Goal: Find specific page/section: Find specific page/section

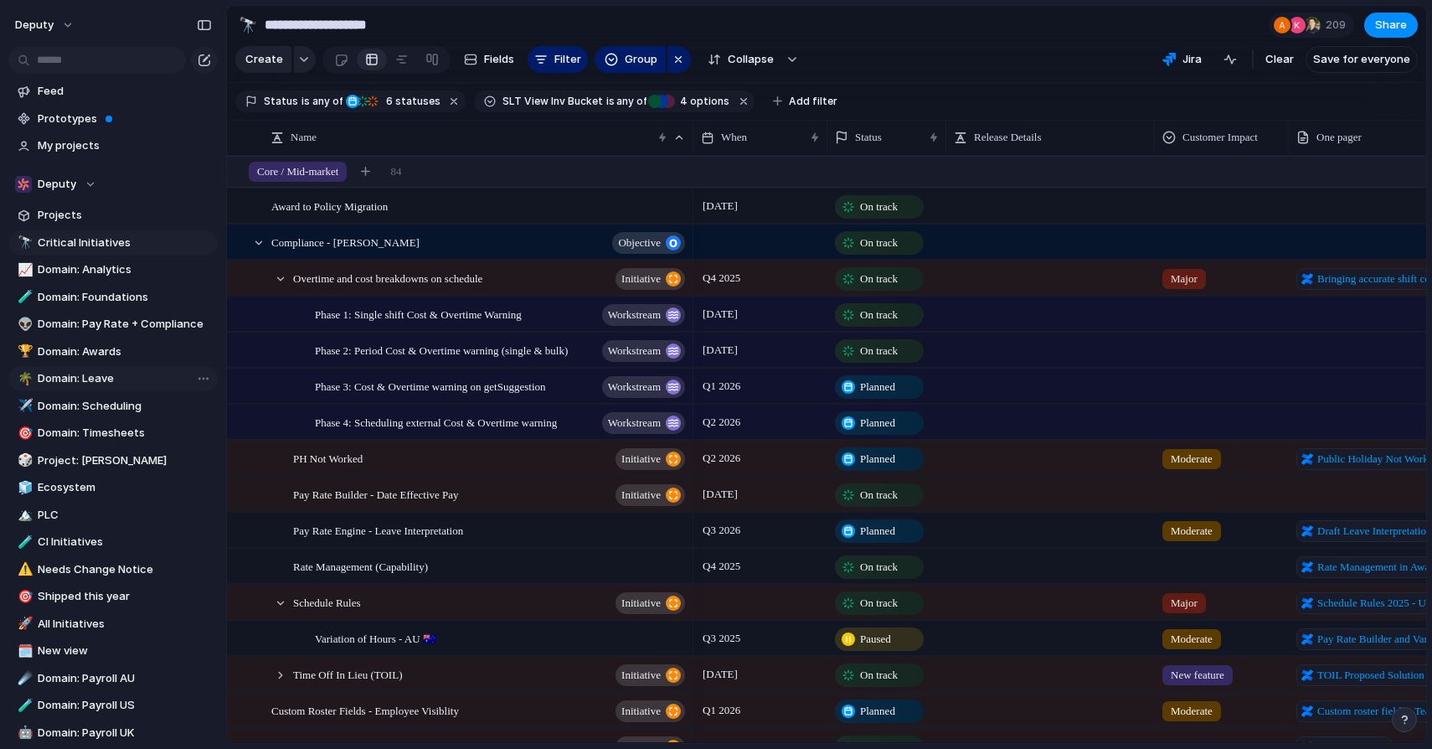
click at [111, 384] on span "Domain: Leave" at bounding box center [125, 378] width 174 height 17
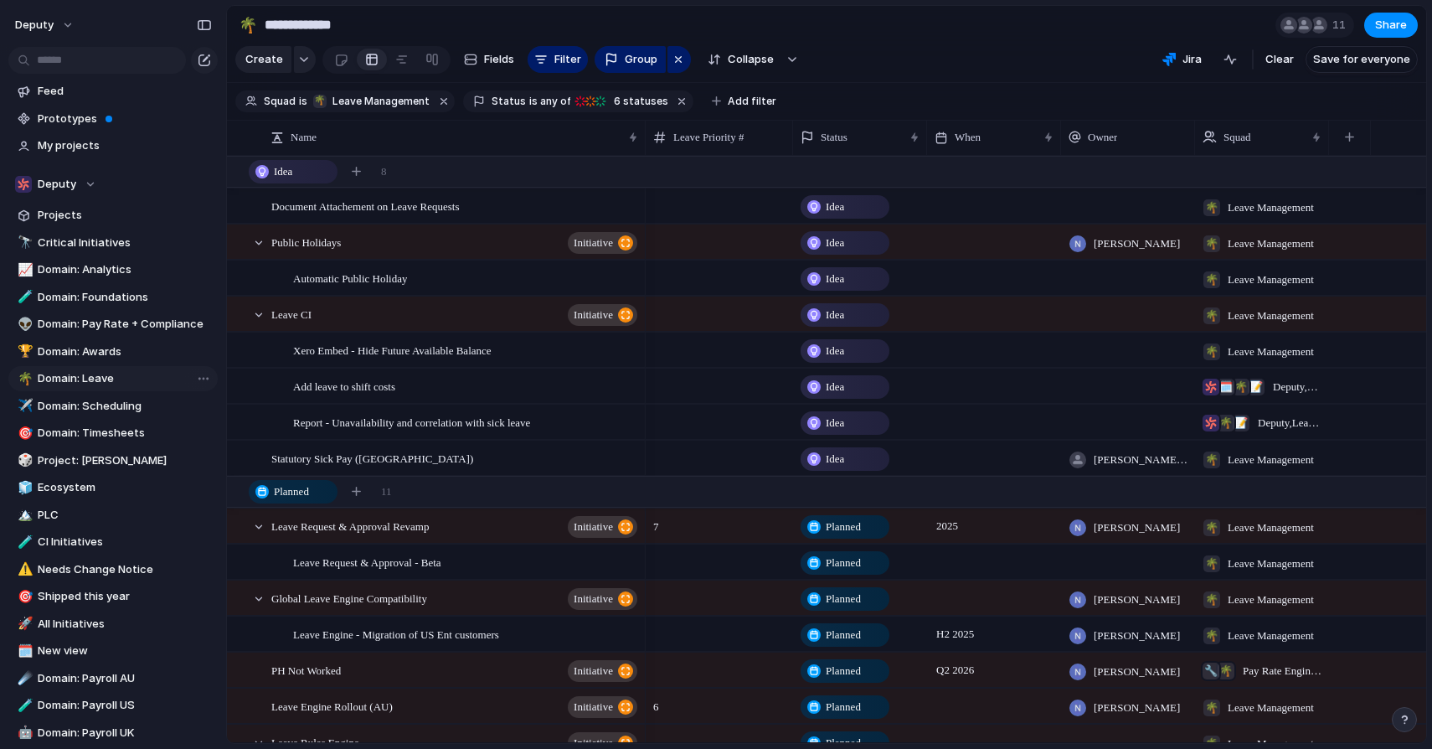
type input "**********"
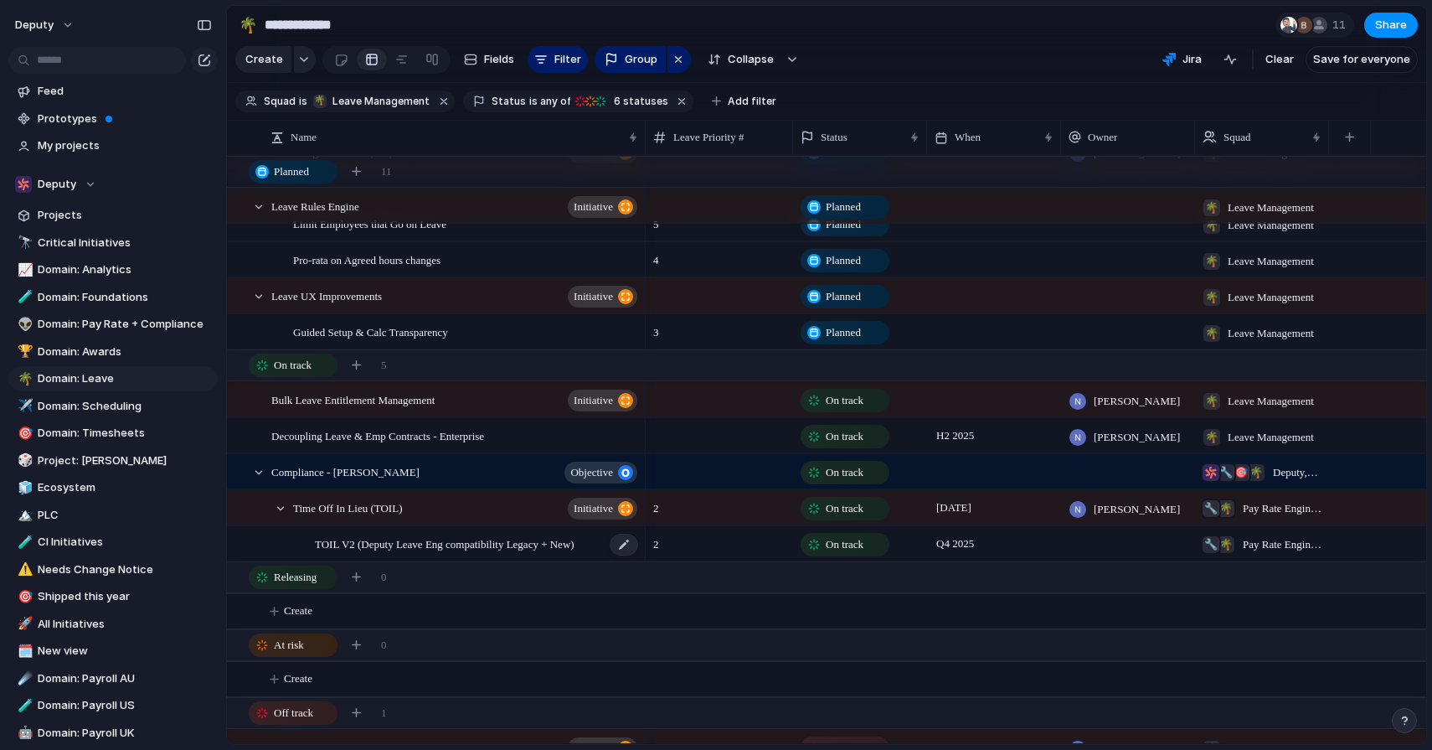
click at [487, 553] on span "TOIL V2 (Deputy Leave Eng compatibility Legacy + New)" at bounding box center [445, 542] width 260 height 19
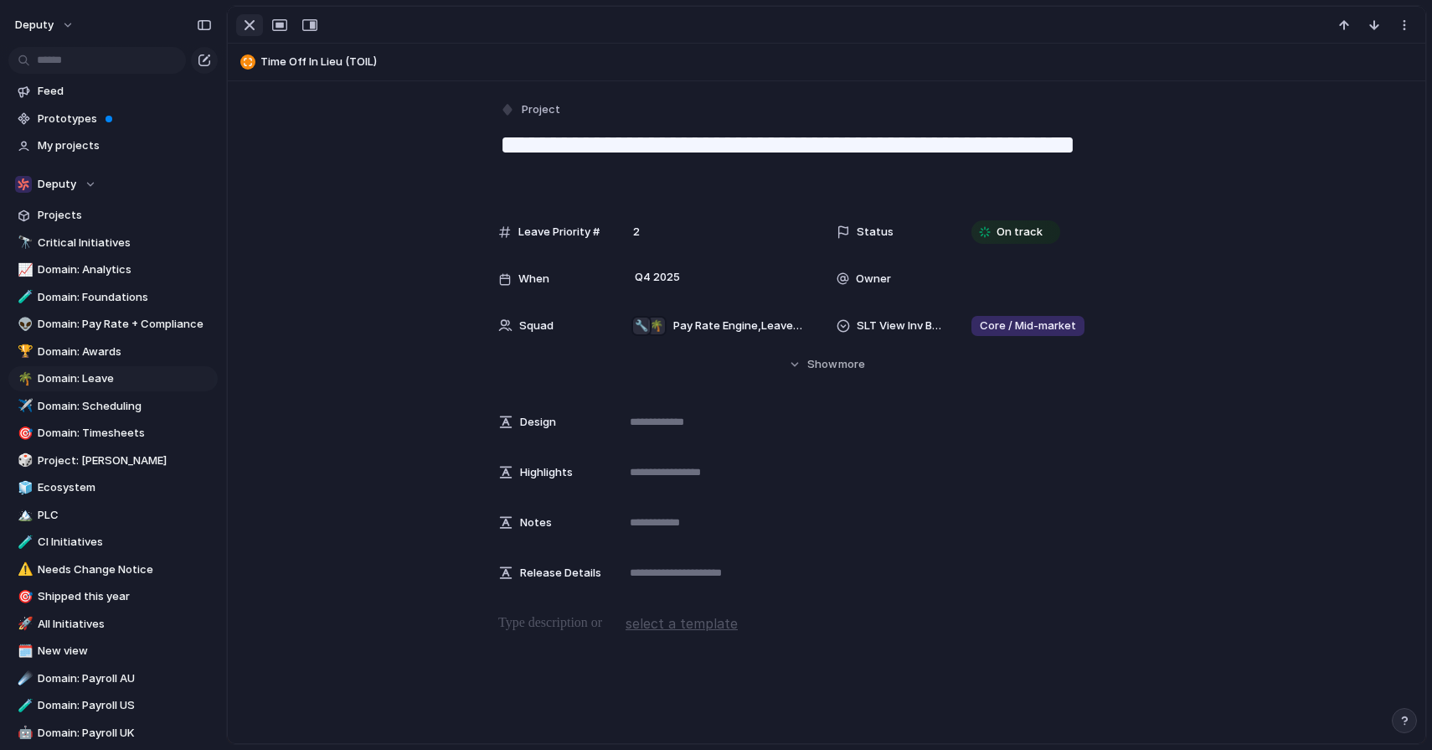
click at [247, 21] on div "button" at bounding box center [250, 25] width 20 height 20
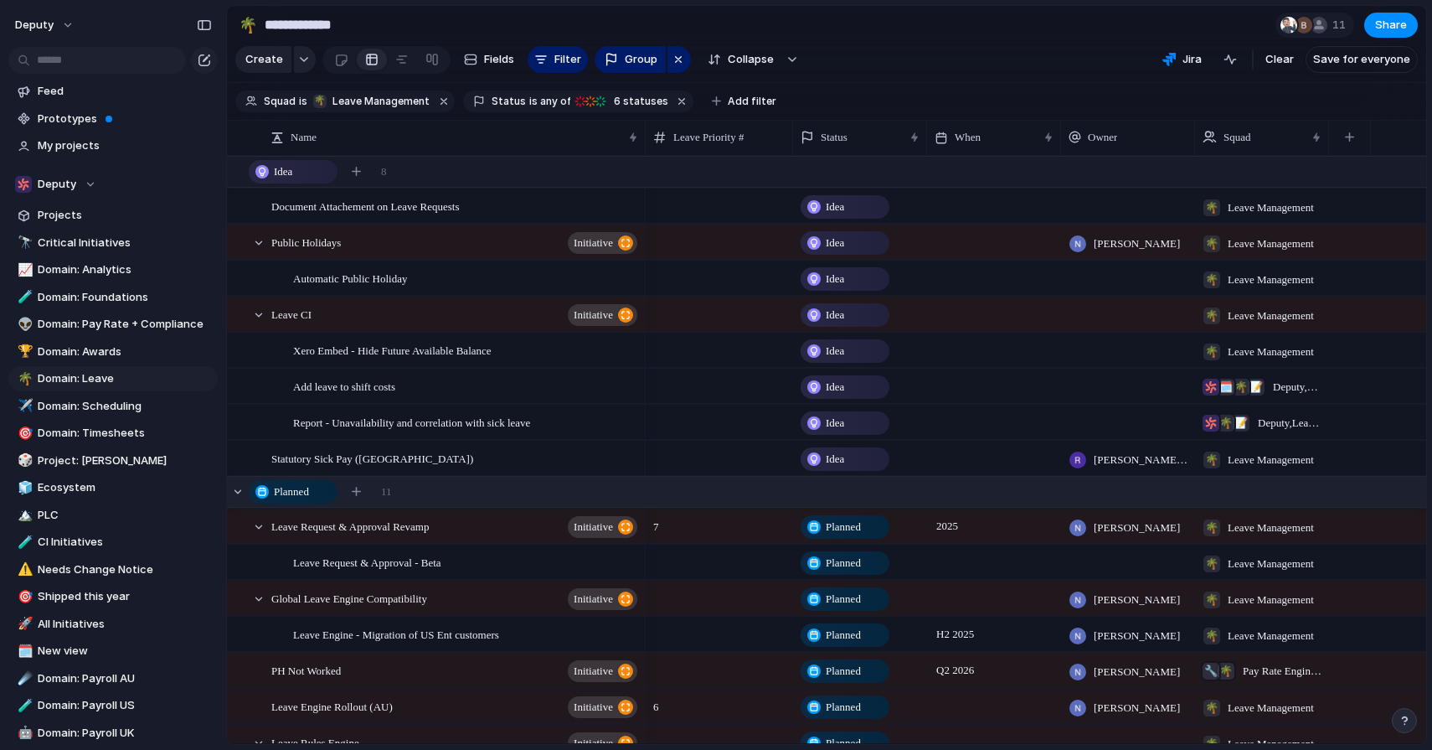
scroll to position [25, 0]
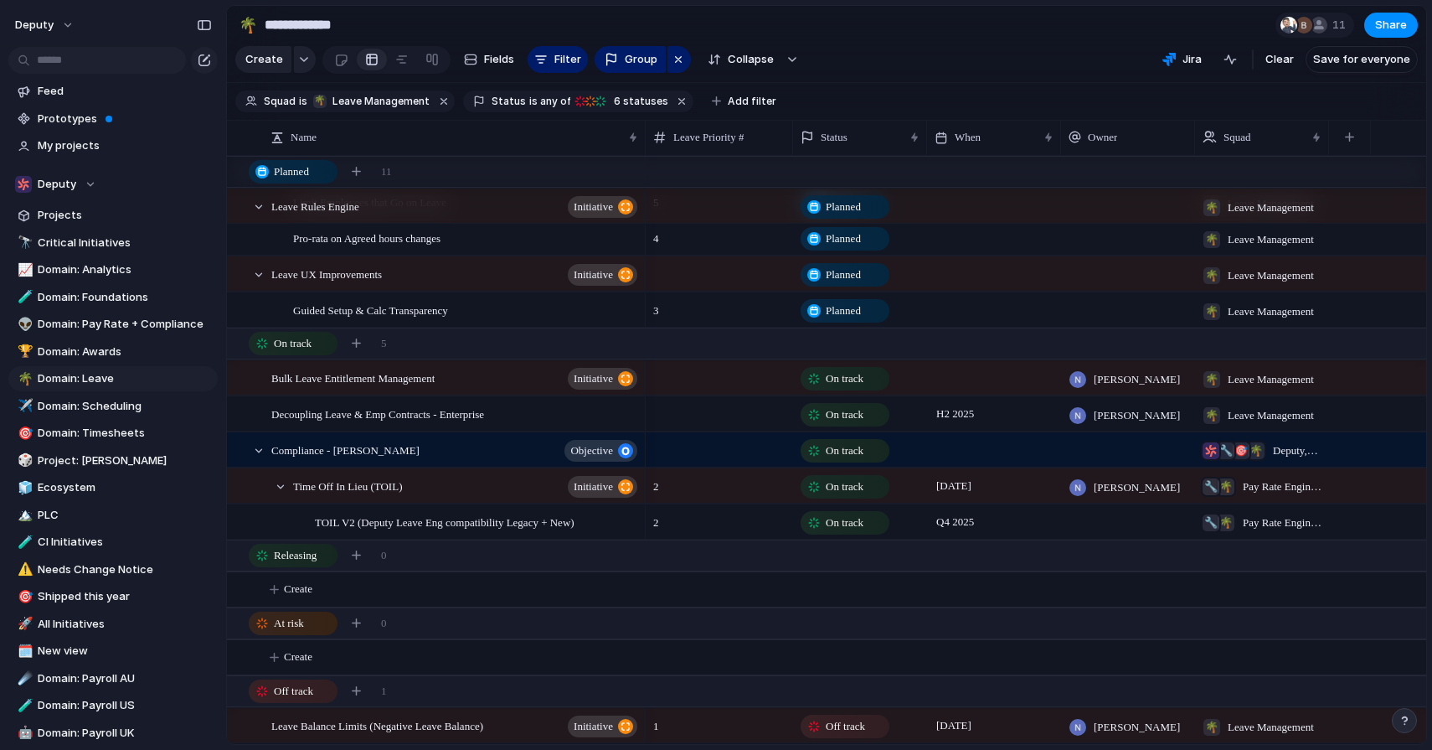
click at [731, 528] on span "2" at bounding box center [720, 518] width 146 height 26
